Goal: Information Seeking & Learning: Learn about a topic

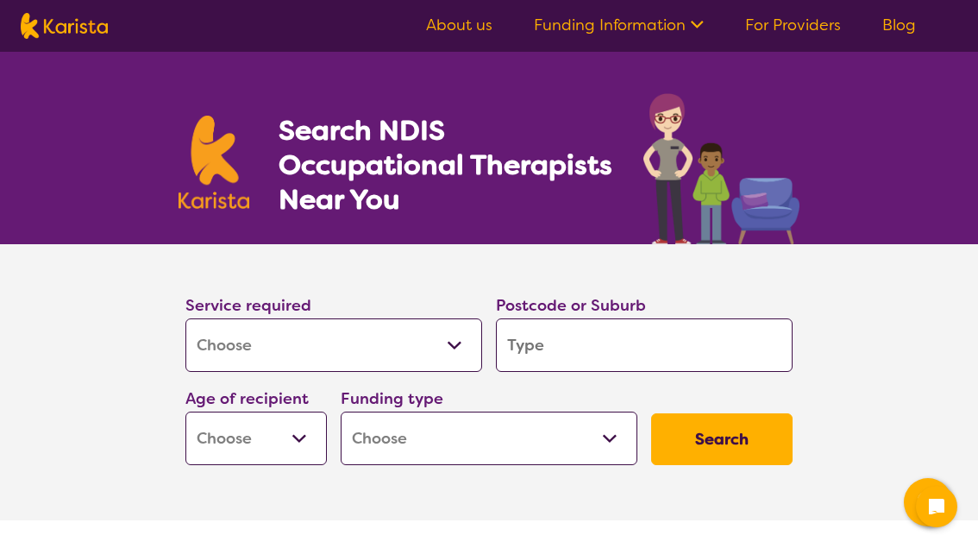
select select "[MEDICAL_DATA]"
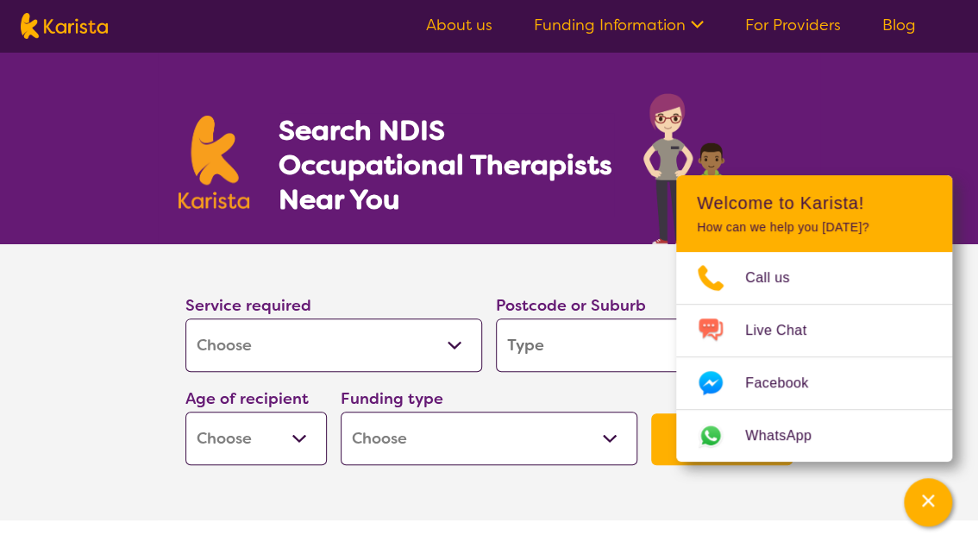
drag, startPoint x: 566, startPoint y: 350, endPoint x: 580, endPoint y: 346, distance: 14.5
click at [567, 350] on input "search" at bounding box center [644, 344] width 297 height 53
type input "5"
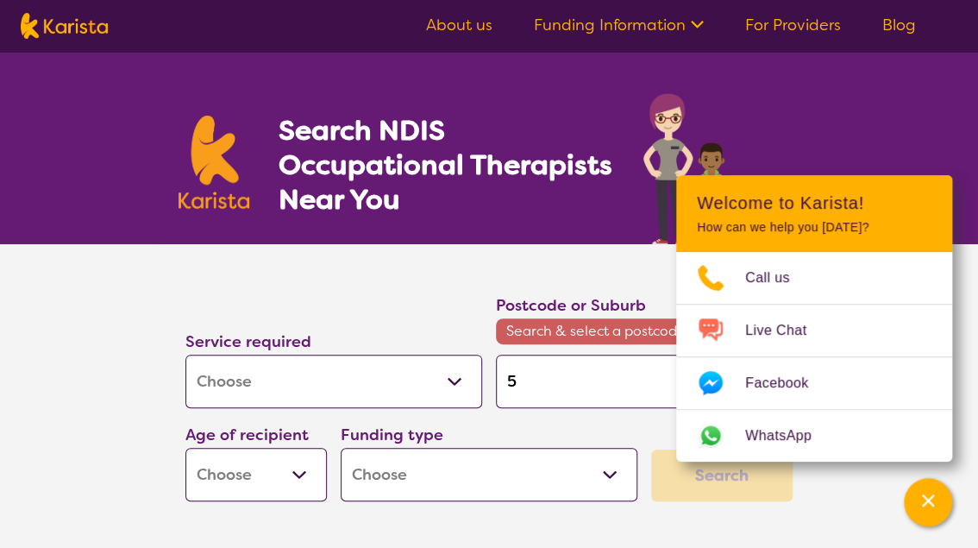
type input "51"
type input "511"
type input "5114"
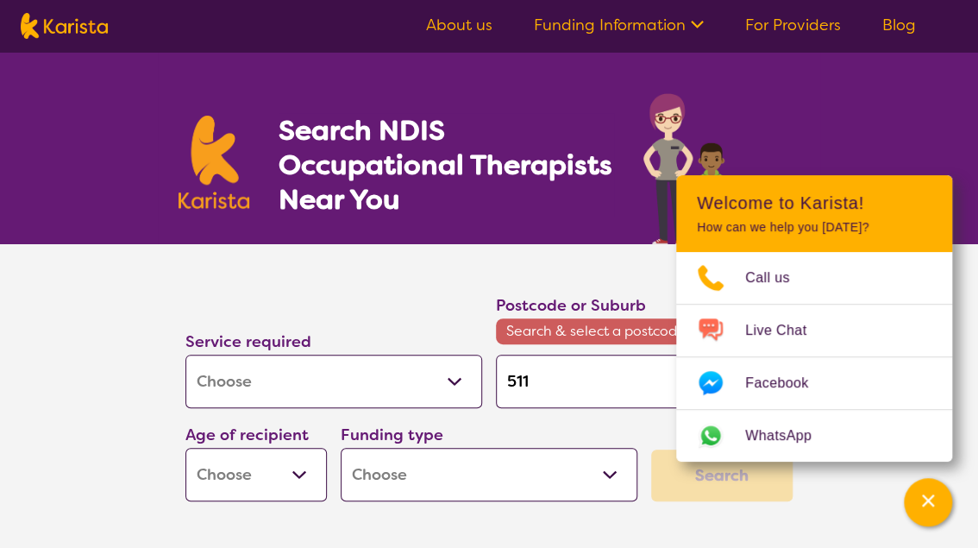
type input "5114"
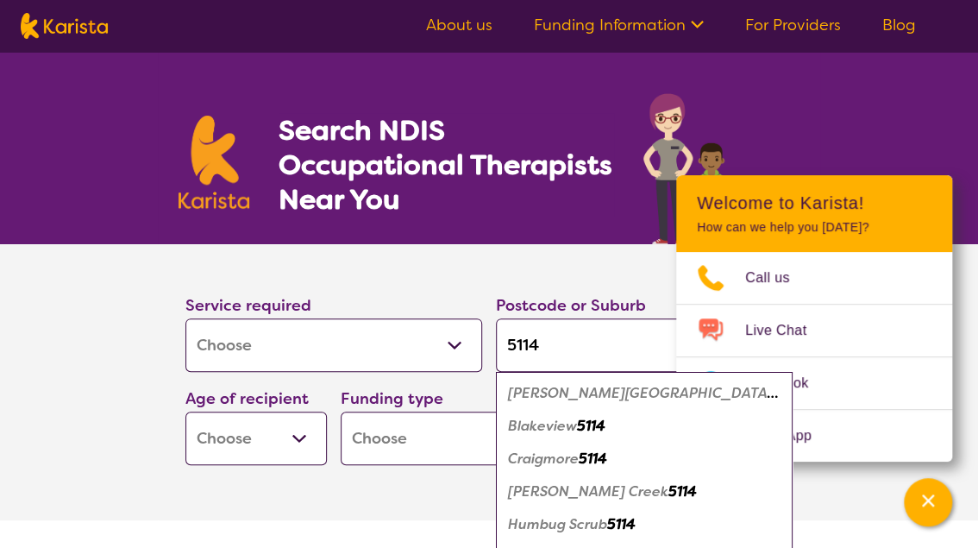
scroll to position [182, 0]
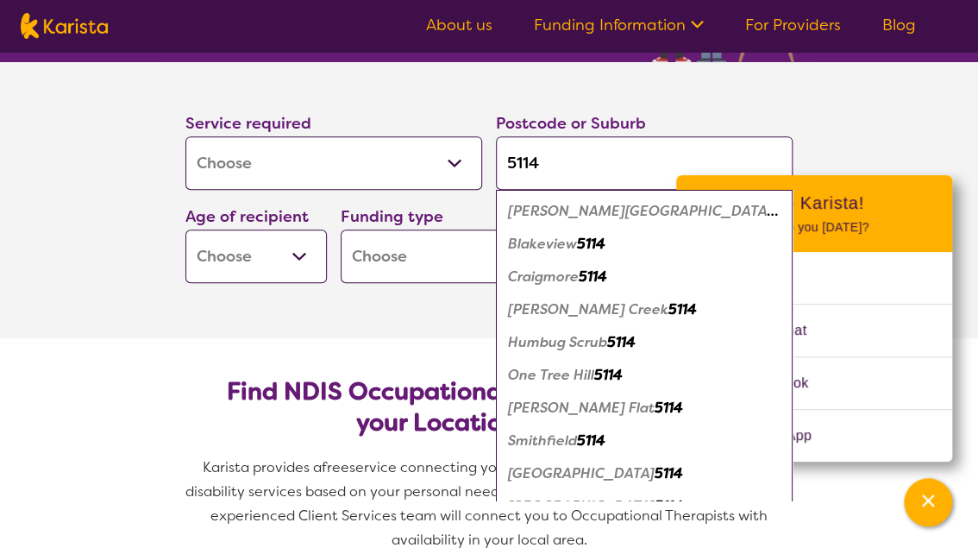
type input "5114"
click at [368, 343] on section "Find NDIS Occupational Therapists based on your Location & Needs Karista provid…" at bounding box center [489, 458] width 663 height 240
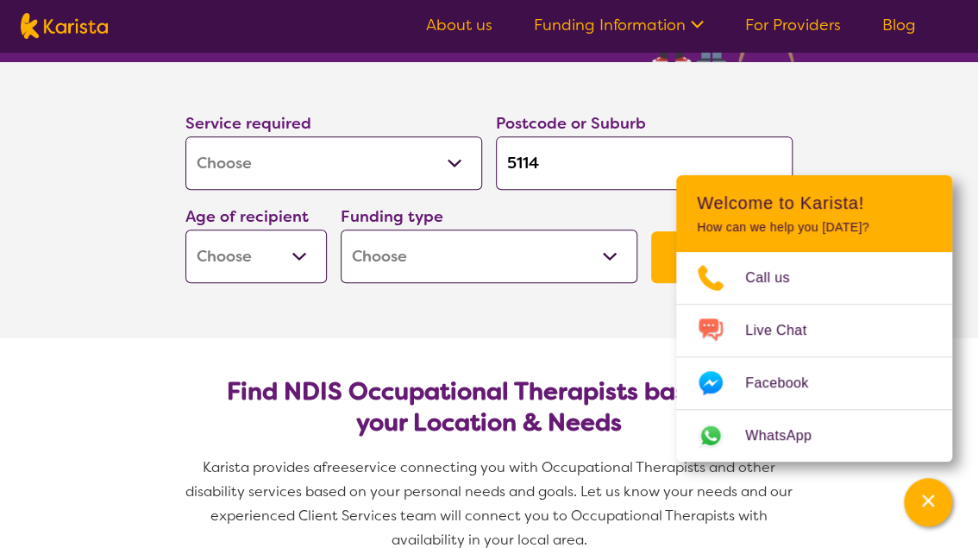
click at [341, 230] on select "Home Care Package (HCP) National Disability Insurance Scheme (NDIS) I don't know" at bounding box center [489, 256] width 297 height 53
select select "i-don-t-know"
click option "I don't know" at bounding box center [0, 0] width 0 height 0
select select "i-don-t-know"
select select "AD"
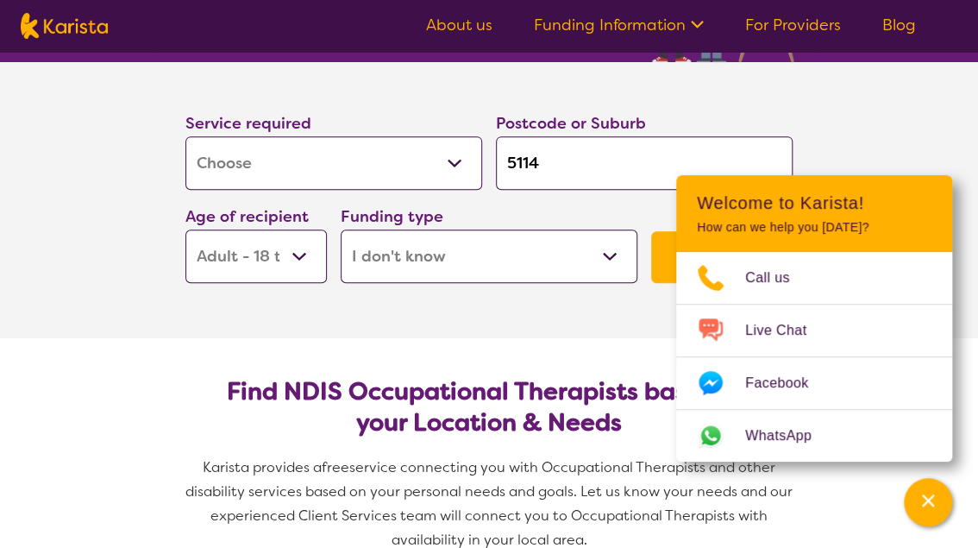
click option "Adult - 18 to 64" at bounding box center [0, 0] width 0 height 0
select select "AD"
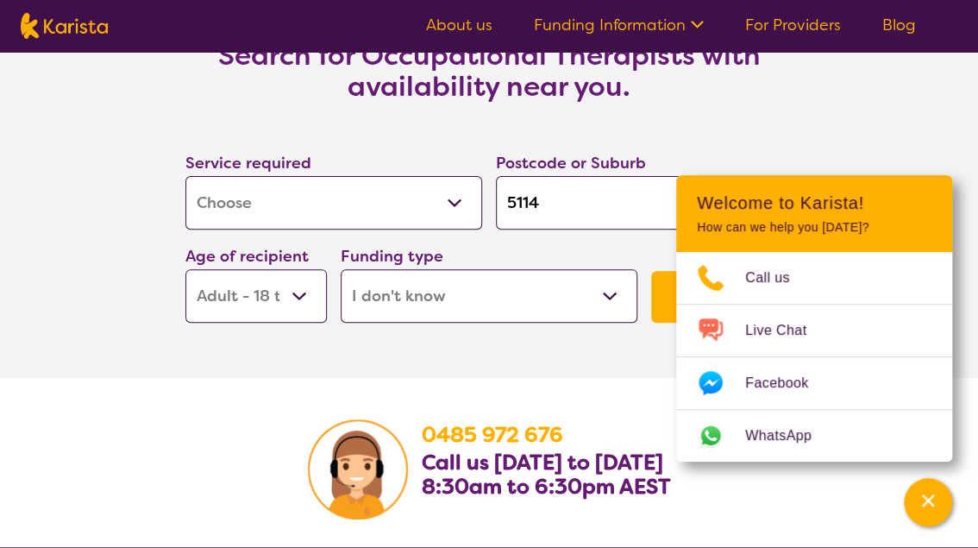
scroll to position [2642, 0]
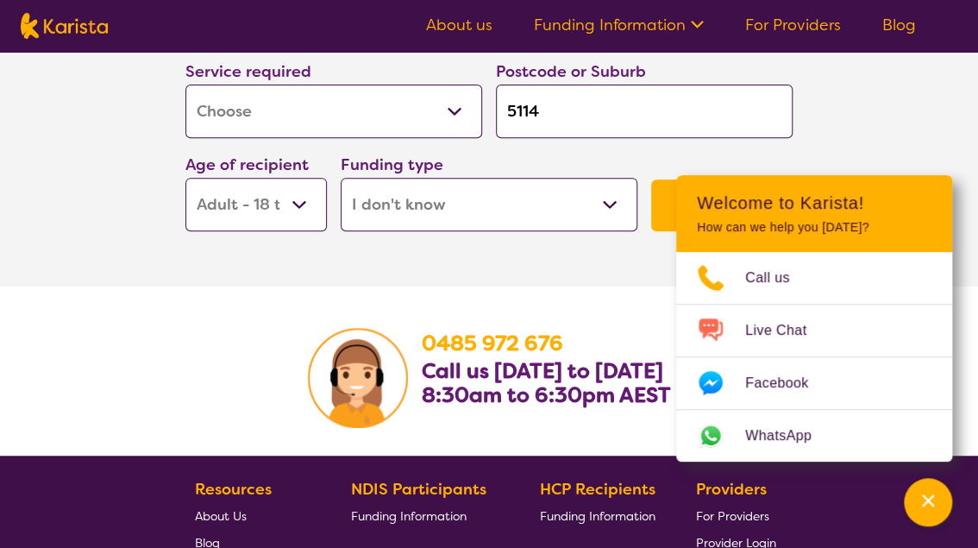
click at [667, 231] on button "Search" at bounding box center [722, 205] width 142 height 52
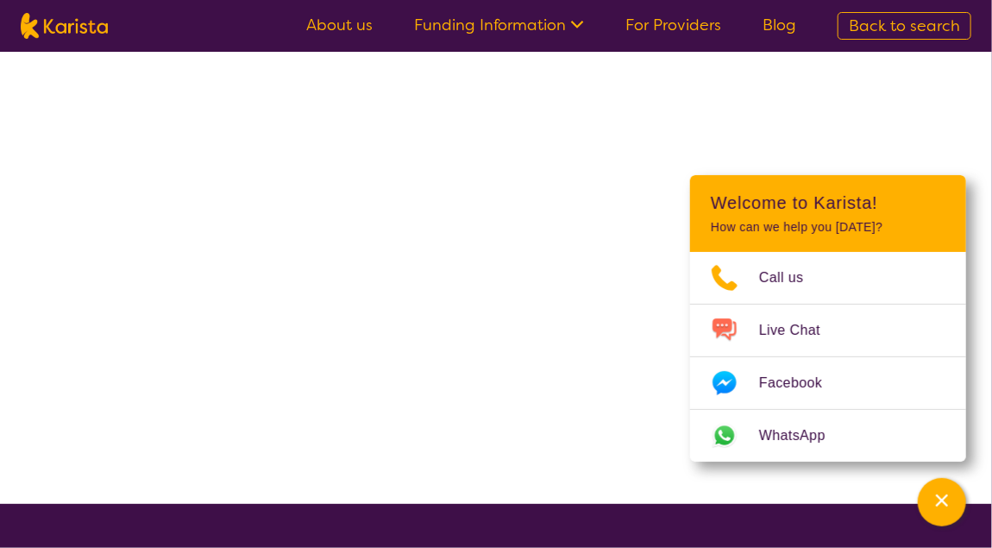
select select "[MEDICAL_DATA]"
select select "AD"
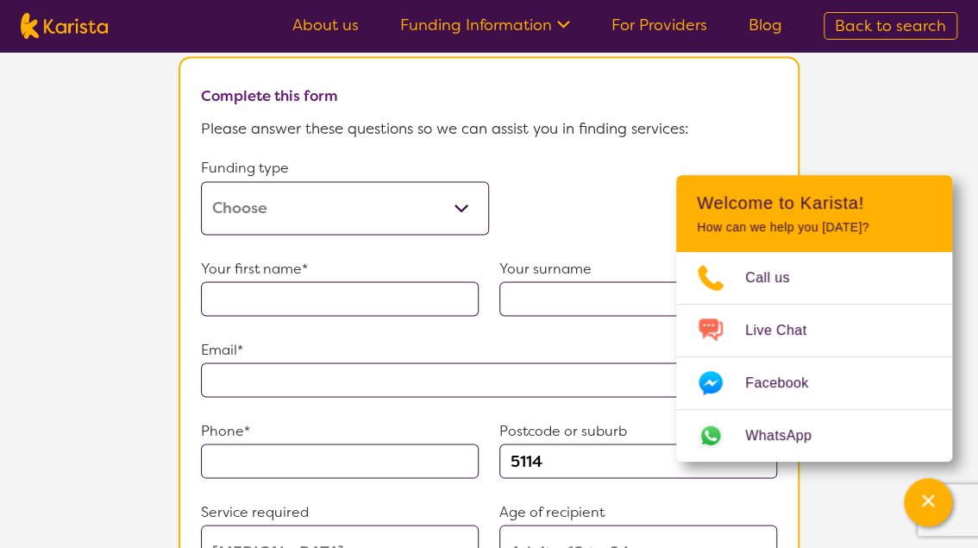
scroll to position [1093, 0]
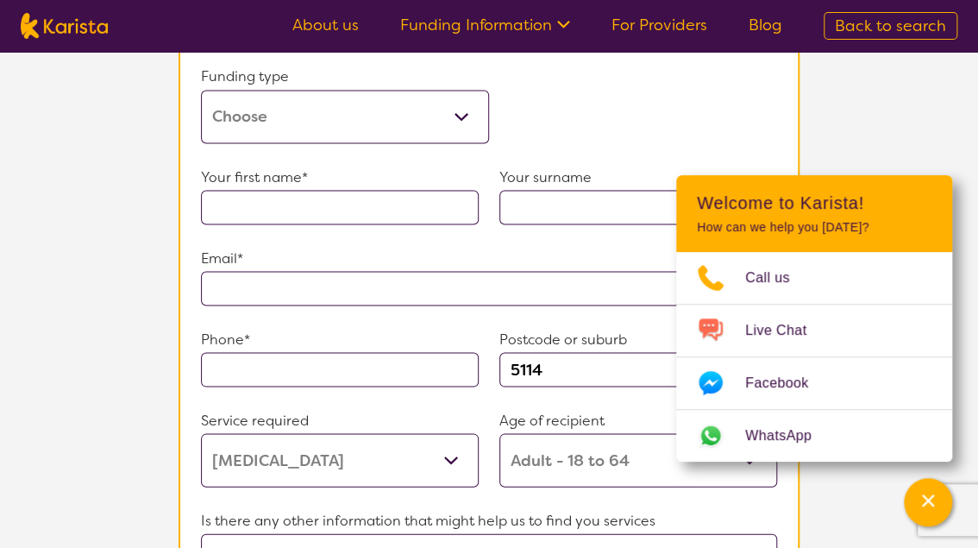
click at [201, 90] on select "Home Care Package (HCP) Home Care Package - Level 1 Home Care Package - Level 2…" at bounding box center [345, 116] width 288 height 53
select select "medicare"
click option "Medicare" at bounding box center [0, 0] width 0 height 0
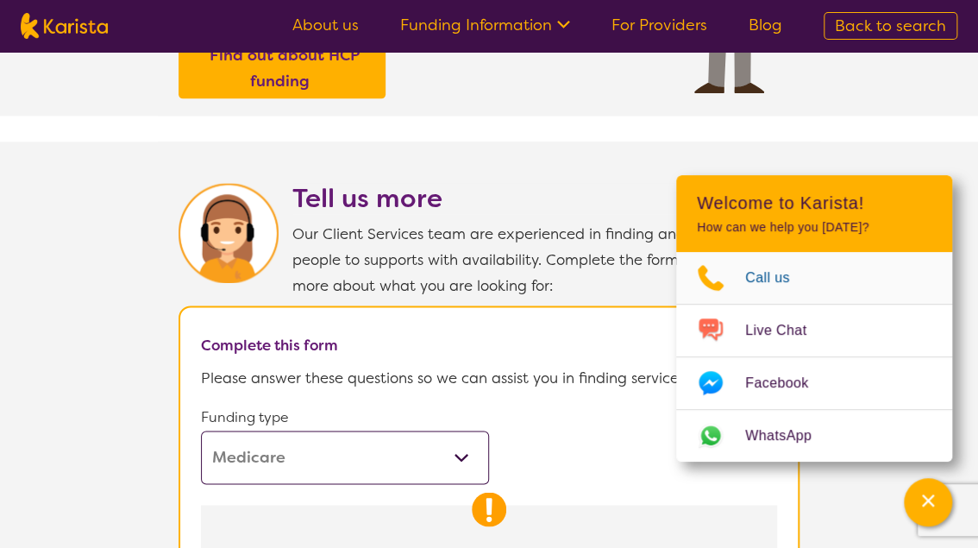
scroll to position [661, 0]
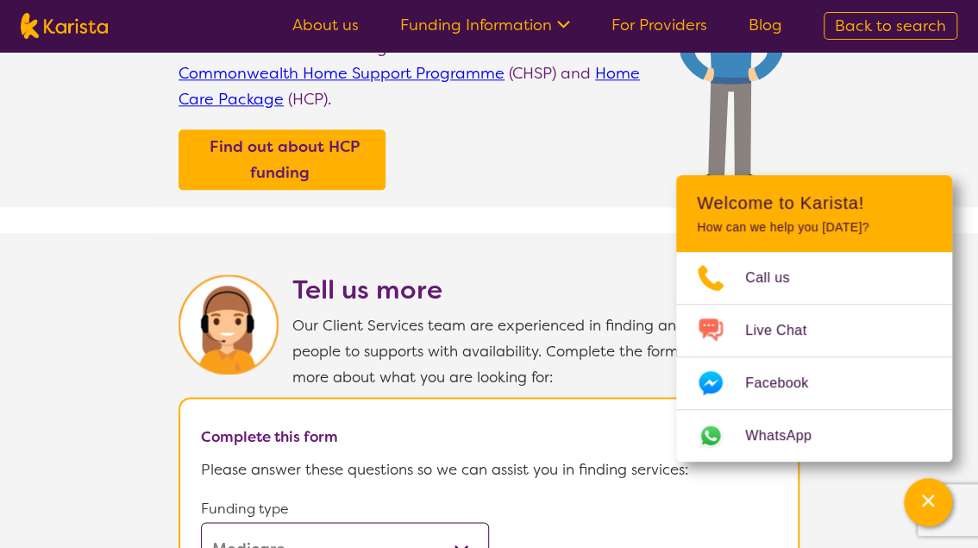
click at [938, 197] on header "Welcome to Karista! How can we help you [DATE]?" at bounding box center [814, 213] width 276 height 77
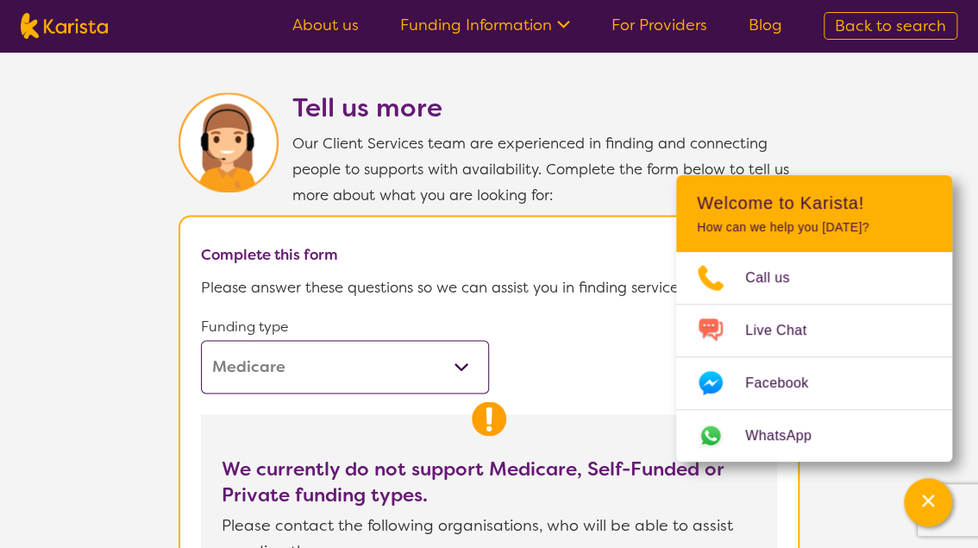
scroll to position [1117, 0]
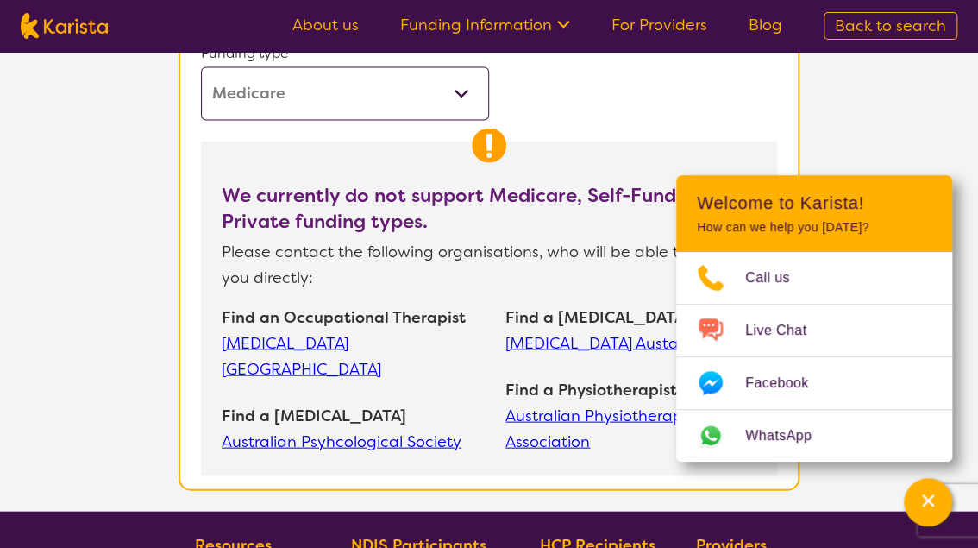
click at [330, 378] on link "[MEDICAL_DATA] [GEOGRAPHIC_DATA]" at bounding box center [355, 356] width 267 height 52
